Goal: Information Seeking & Learning: Understand process/instructions

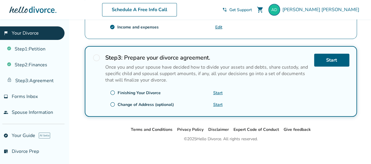
scroll to position [259, 0]
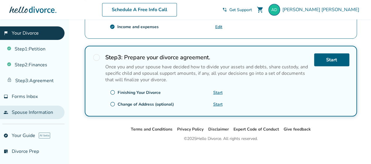
click at [28, 112] on link "people Spouse Information" at bounding box center [32, 112] width 64 height 13
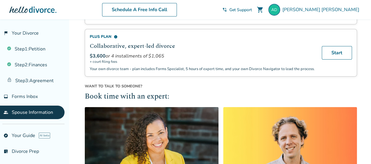
scroll to position [55, 0]
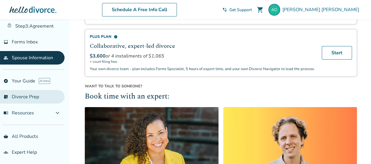
click at [29, 98] on link "list_alt_check Divorce Prep" at bounding box center [32, 96] width 64 height 13
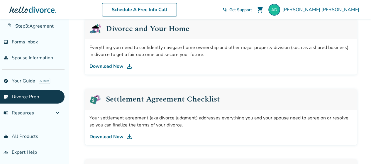
scroll to position [236, 0]
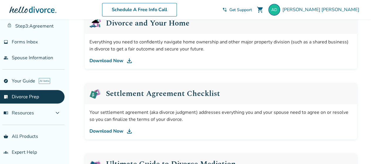
click at [112, 130] on link "Download Now" at bounding box center [220, 131] width 263 height 7
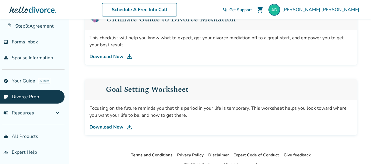
scroll to position [381, 0]
click at [110, 57] on link "Download Now" at bounding box center [220, 56] width 263 height 7
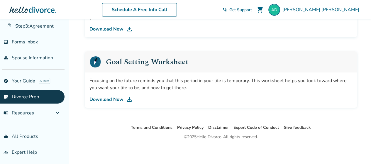
scroll to position [408, 0]
click at [112, 100] on link "Download Now" at bounding box center [220, 99] width 263 height 7
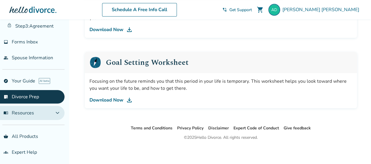
click at [36, 114] on button "menu_book Resources expand_more" at bounding box center [32, 113] width 64 height 14
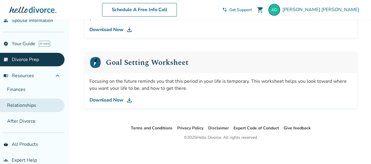
scroll to position [91, 0]
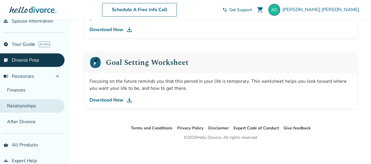
click at [33, 101] on link "Relationships" at bounding box center [32, 105] width 64 height 13
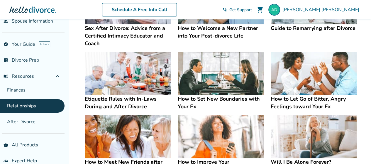
scroll to position [147, 0]
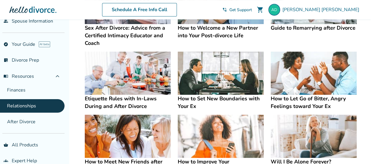
drag, startPoint x: 211, startPoint y: 86, endPoint x: 194, endPoint y: 83, distance: 16.4
click at [194, 83] on img at bounding box center [221, 73] width 86 height 43
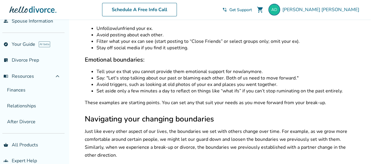
scroll to position [901, 0]
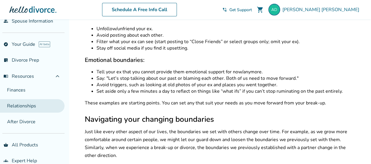
click at [42, 104] on link "Relationships" at bounding box center [32, 105] width 64 height 13
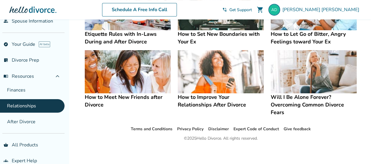
scroll to position [212, 0]
click at [317, 96] on h4 "Will I Be Alone Forever? Overcoming Common Divorce Fears" at bounding box center [314, 104] width 86 height 23
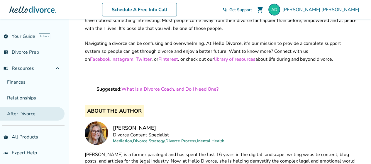
scroll to position [99, 0]
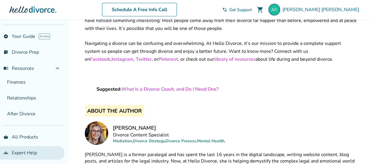
click at [20, 149] on link "groups Expert Help" at bounding box center [32, 152] width 64 height 13
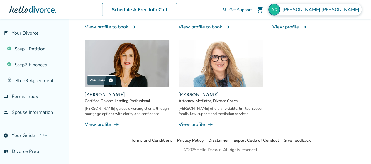
click at [343, 13] on div "[PERSON_NAME]" at bounding box center [314, 10] width 93 height 12
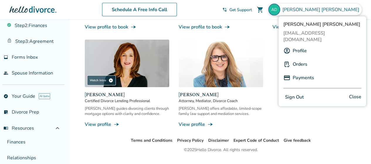
scroll to position [40, 0]
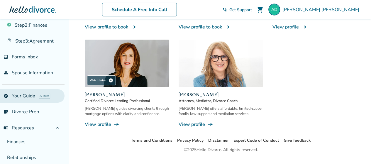
click at [26, 96] on link "explore Your Guide AI beta" at bounding box center [32, 95] width 64 height 13
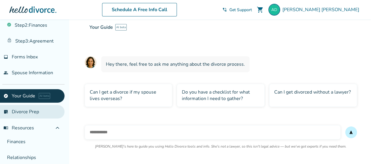
click at [30, 110] on link "list_alt_check Divorce Prep" at bounding box center [32, 111] width 64 height 13
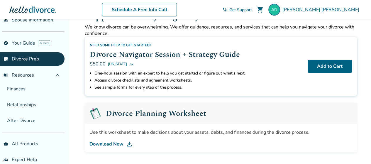
scroll to position [92, 0]
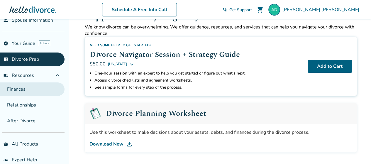
click at [23, 91] on link "Finances" at bounding box center [32, 88] width 64 height 13
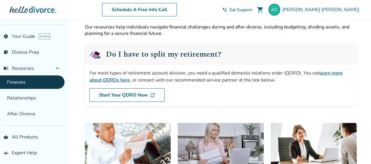
scroll to position [98, 0]
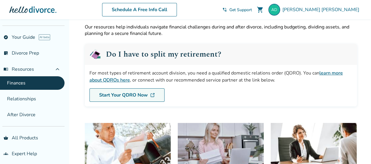
click at [122, 94] on link "Start Your QDRO Now" at bounding box center [126, 94] width 75 height 13
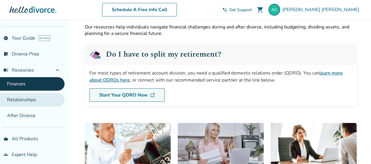
scroll to position [96, 0]
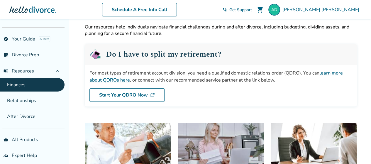
click at [28, 9] on div at bounding box center [32, 10] width 47 height 12
click at [252, 11] on span "Get Support" at bounding box center [240, 10] width 23 height 6
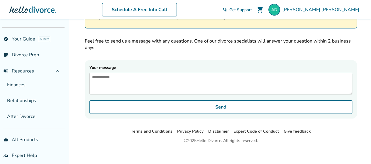
scroll to position [56, 0]
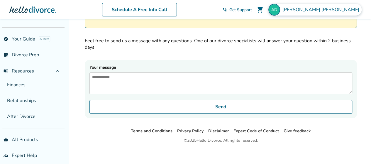
click at [346, 12] on span "[PERSON_NAME]" at bounding box center [321, 9] width 79 height 6
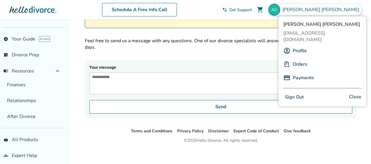
click at [295, 59] on link "Orders" at bounding box center [300, 64] width 15 height 11
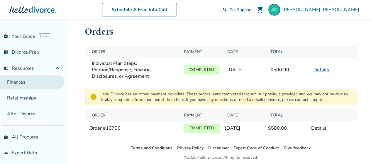
scroll to position [98, 0]
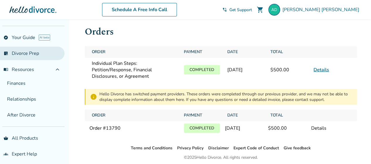
click at [18, 55] on link "list_alt_check Divorce Prep" at bounding box center [32, 53] width 64 height 13
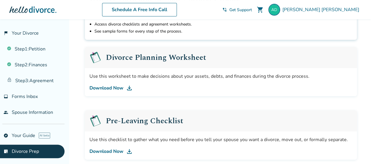
scroll to position [1, 0]
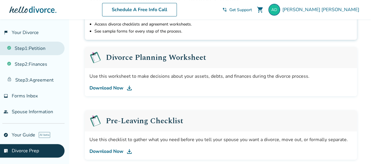
click at [18, 49] on link "Step 1 : Petition" at bounding box center [32, 48] width 64 height 13
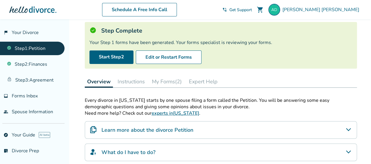
scroll to position [34, 0]
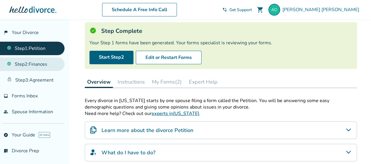
click at [49, 66] on link "Step 2 : Finances" at bounding box center [32, 63] width 64 height 13
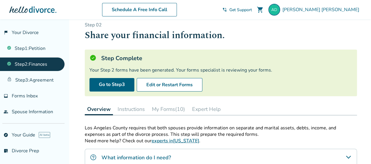
scroll to position [6, 0]
